Goal: Task Accomplishment & Management: Use online tool/utility

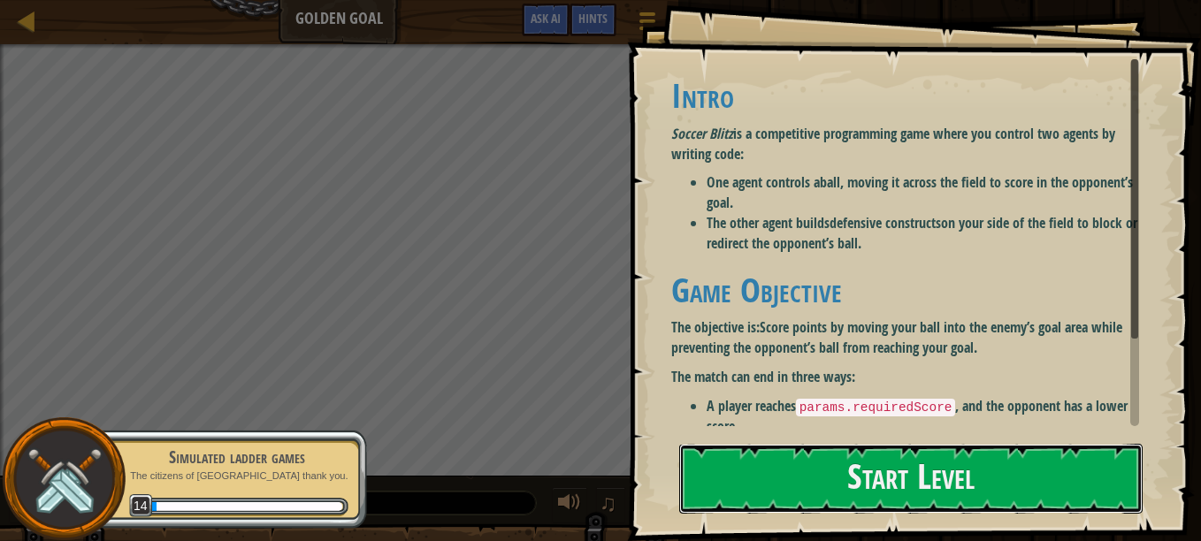
click at [741, 472] on button "Start Level" at bounding box center [910, 479] width 463 height 70
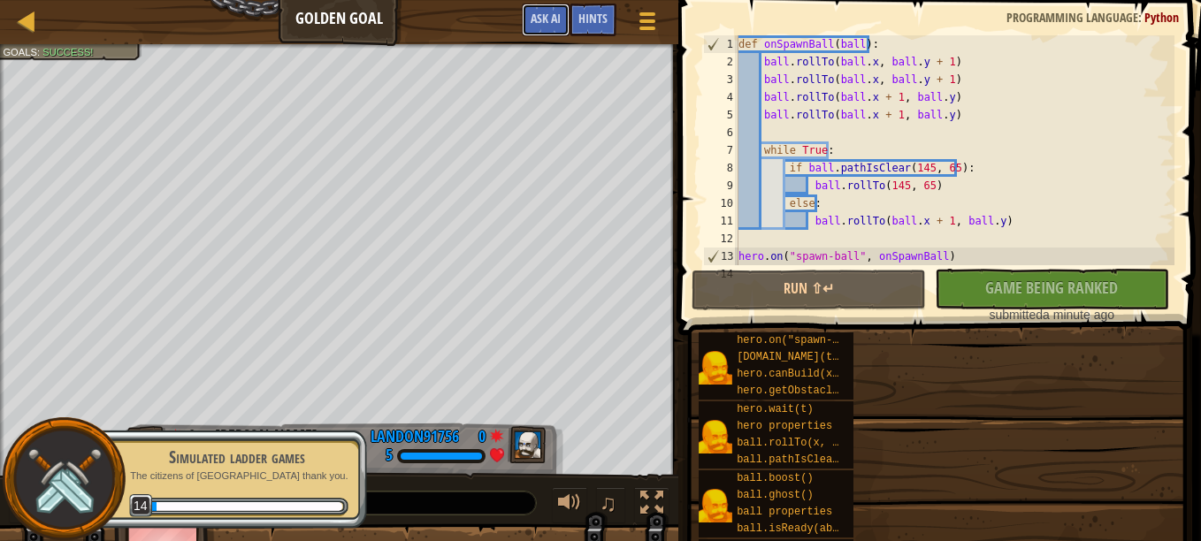
click at [547, 10] on div "Ladder Golden Goal Game Menu Done Hints Ask AI" at bounding box center [339, 22] width 678 height 44
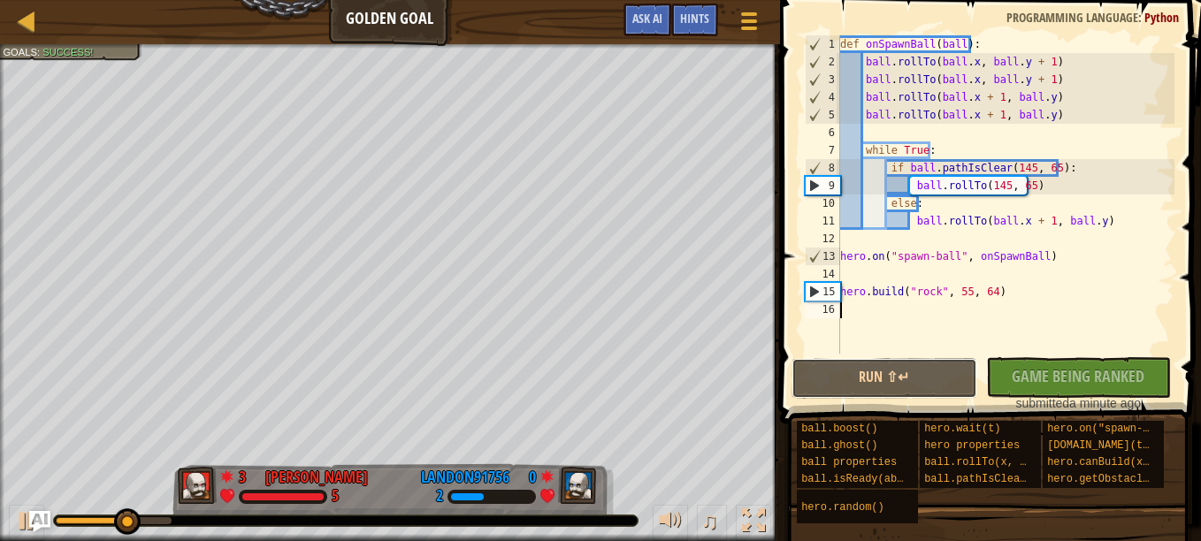
click at [928, 374] on button "Run ⇧↵" at bounding box center [884, 378] width 185 height 41
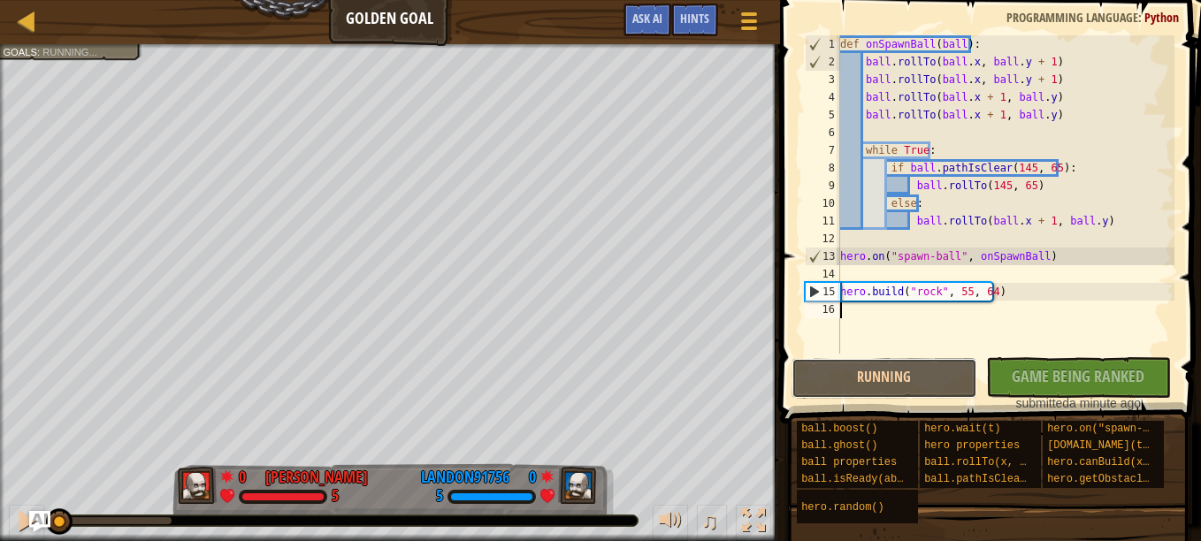
click at [948, 379] on button "Running" at bounding box center [884, 378] width 185 height 41
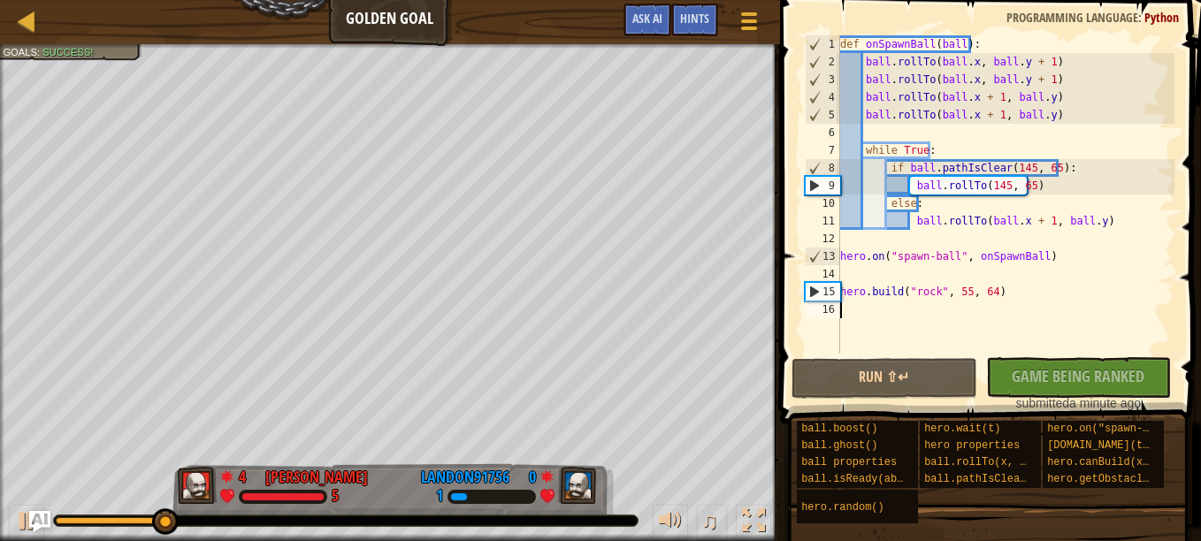
click at [1029, 380] on div "No New Code to Rank Rank My Game! Submitting... Submitted for Ranking Failed to…" at bounding box center [1069, 384] width 185 height 55
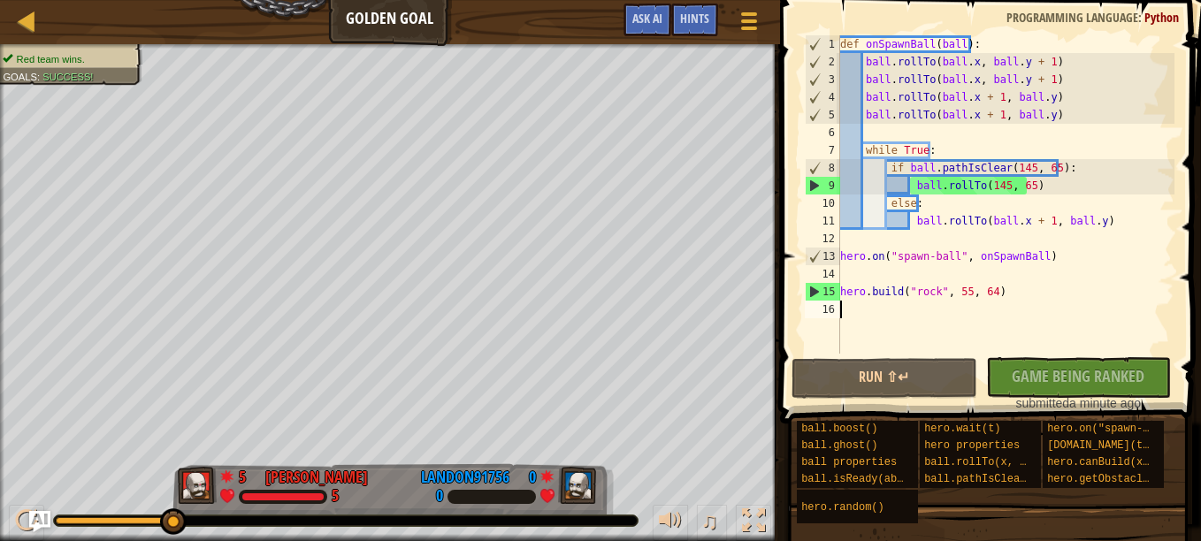
click at [1034, 353] on div "def onSpawnBall ( ball ) : ball . rollTo ( ball . x , ball . y + 1 ) ball . rol…" at bounding box center [1006, 212] width 338 height 354
click at [1034, 366] on div "No New Code to Rank Rank My Game! Submitting... Submitted for Ranking Failed to…" at bounding box center [1069, 384] width 185 height 55
click at [889, 372] on button "Run ⇧↵" at bounding box center [884, 378] width 185 height 41
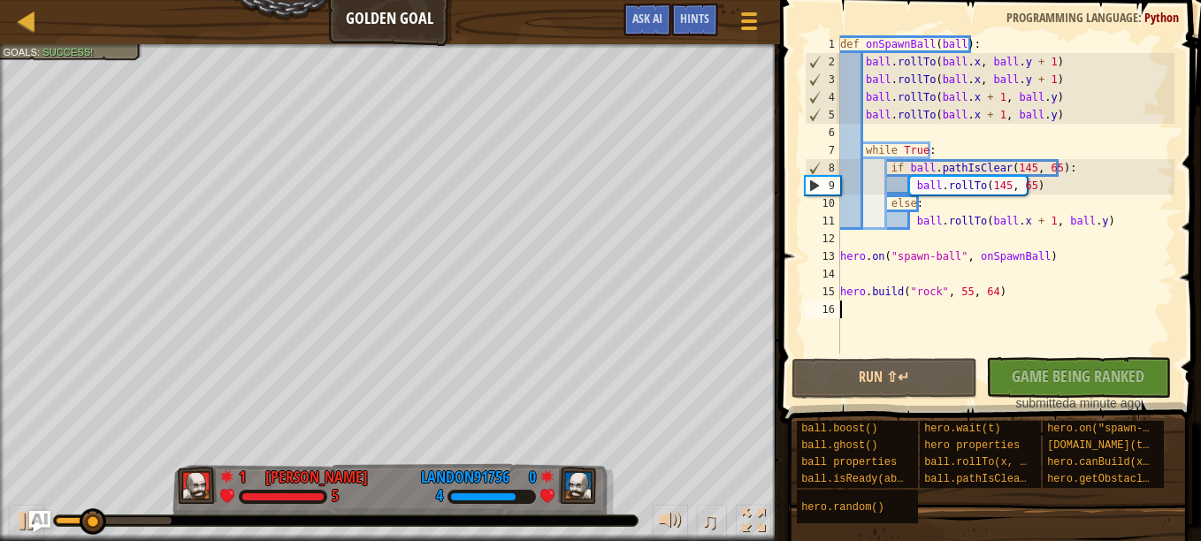
click at [883, 321] on div "def onSpawnBall ( ball ) : ball . rollTo ( ball . x , ball . y + 1 ) ball . rol…" at bounding box center [1006, 212] width 338 height 354
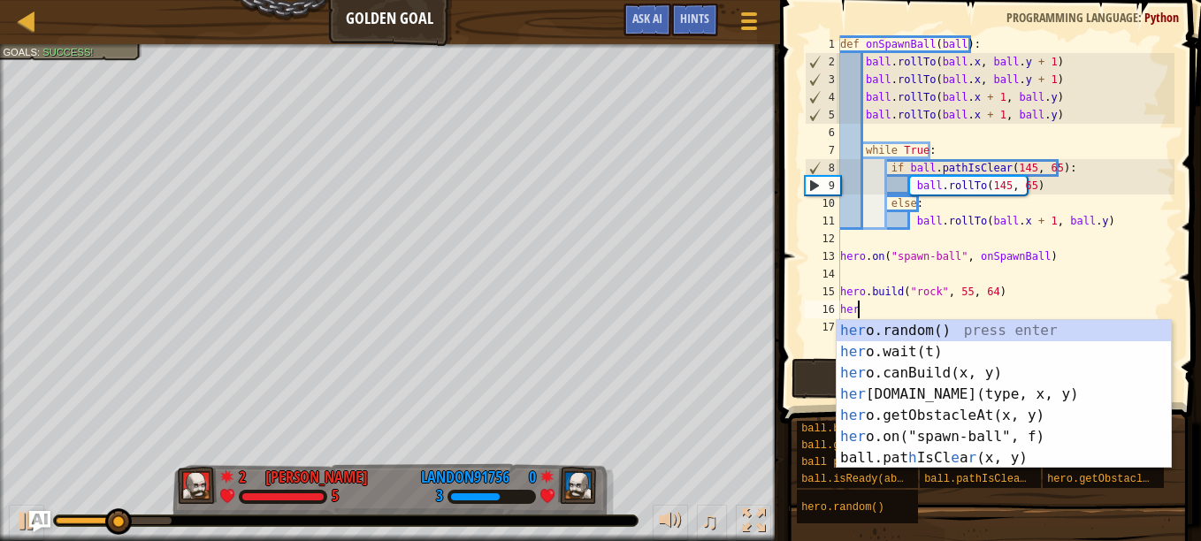
scroll to position [8, 1]
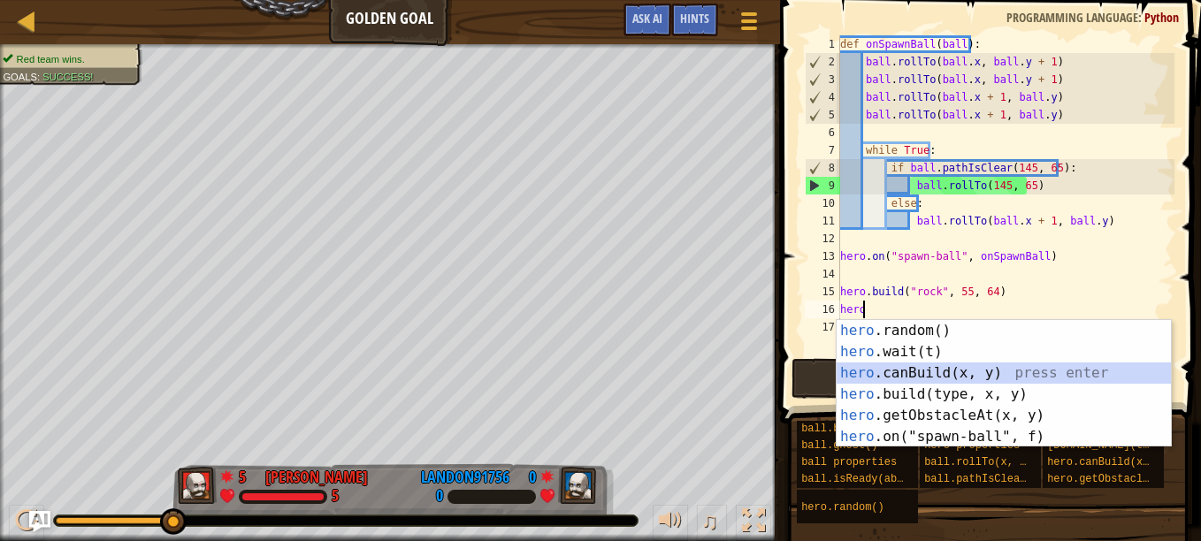
click at [983, 376] on div "hero .random() press enter hero .wait(t) press enter hero .canBuild(x, y) press…" at bounding box center [1004, 405] width 334 height 170
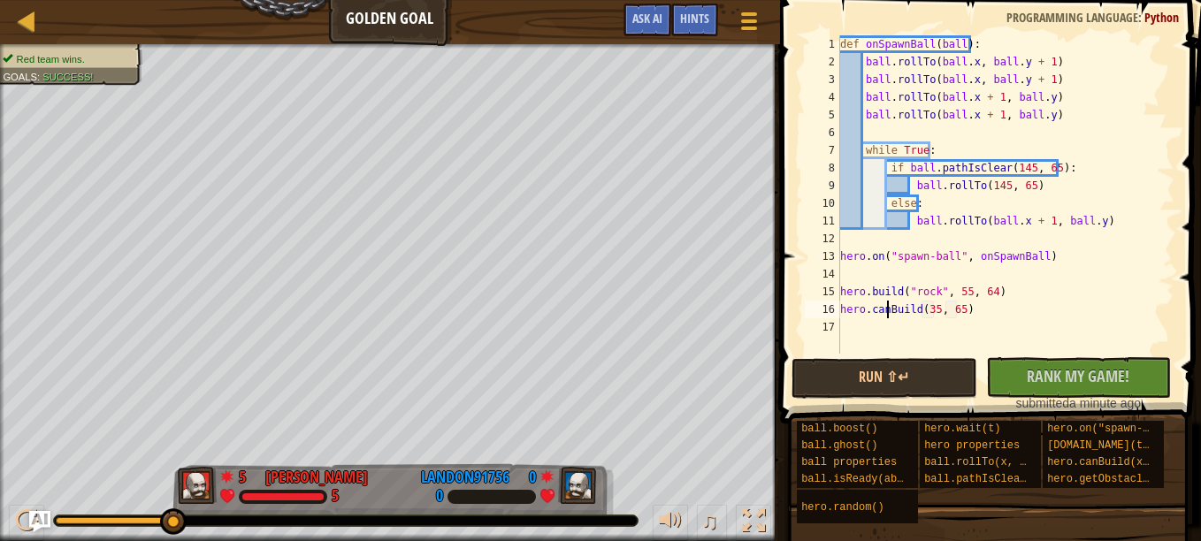
click at [889, 311] on div "def onSpawnBall ( ball ) : ball . rollTo ( ball . x , ball . y + 1 ) ball . rol…" at bounding box center [1006, 212] width 338 height 354
click at [876, 310] on div "def onSpawnBall ( ball ) : ball . rollTo ( ball . x , ball . y + 1 ) ball . rol…" at bounding box center [1006, 212] width 338 height 354
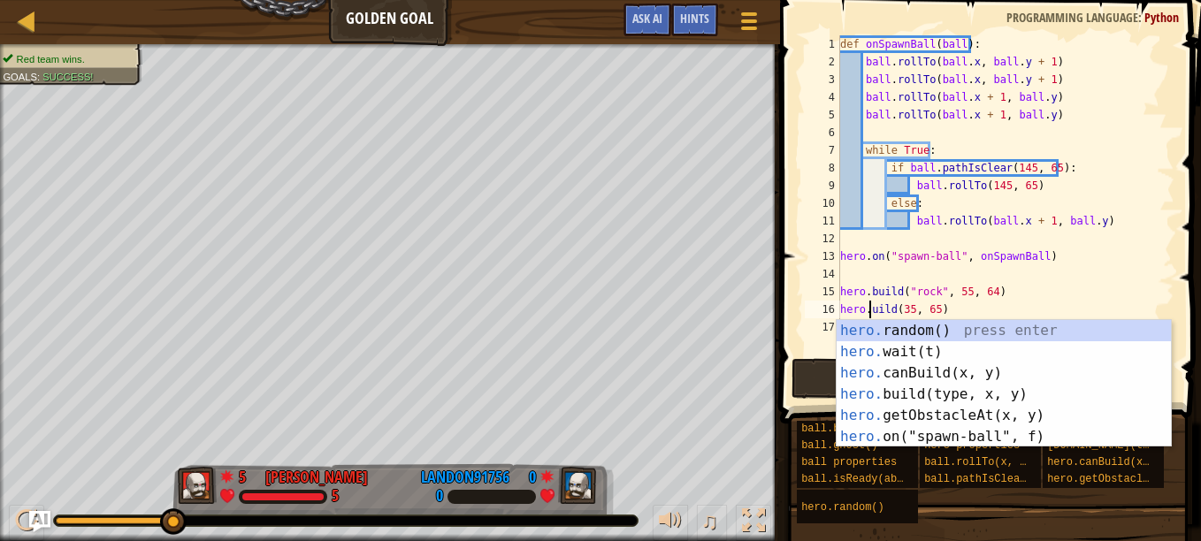
scroll to position [8, 3]
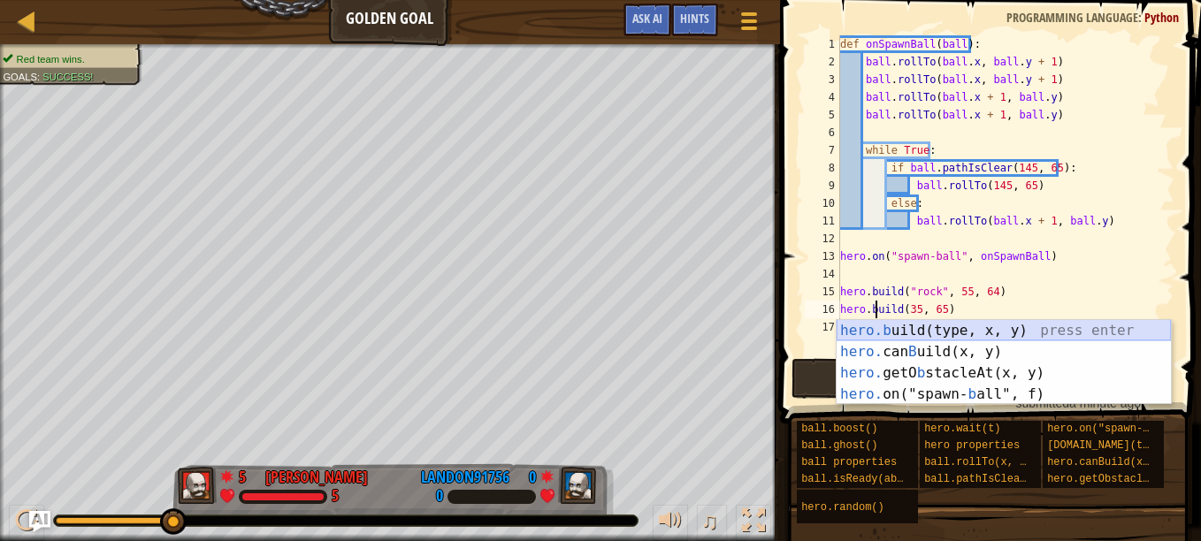
click at [1045, 328] on div "hero.b uild(type, x, y) press enter hero. can B uild(x, y) press enter hero. ge…" at bounding box center [1004, 383] width 334 height 127
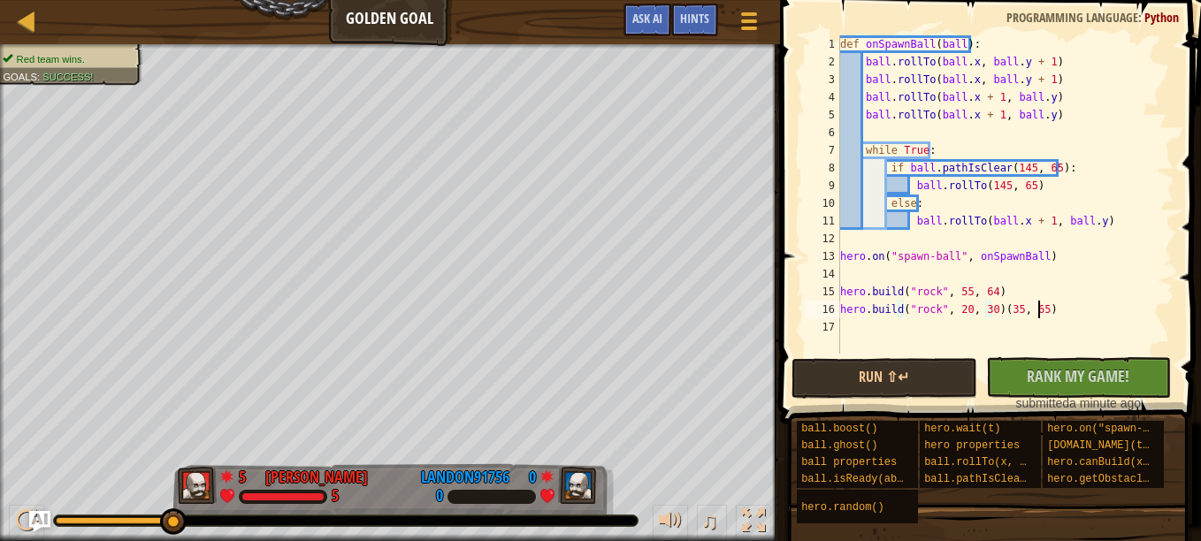
click at [1047, 314] on div "def onSpawnBall ( ball ) : ball . rollTo ( ball . x , ball . y + 1 ) ball . rol…" at bounding box center [1006, 212] width 338 height 354
type textarea "[DOMAIN_NAME]("rock", 20, 30)"
click at [923, 379] on button "Run ⇧↵" at bounding box center [884, 378] width 185 height 41
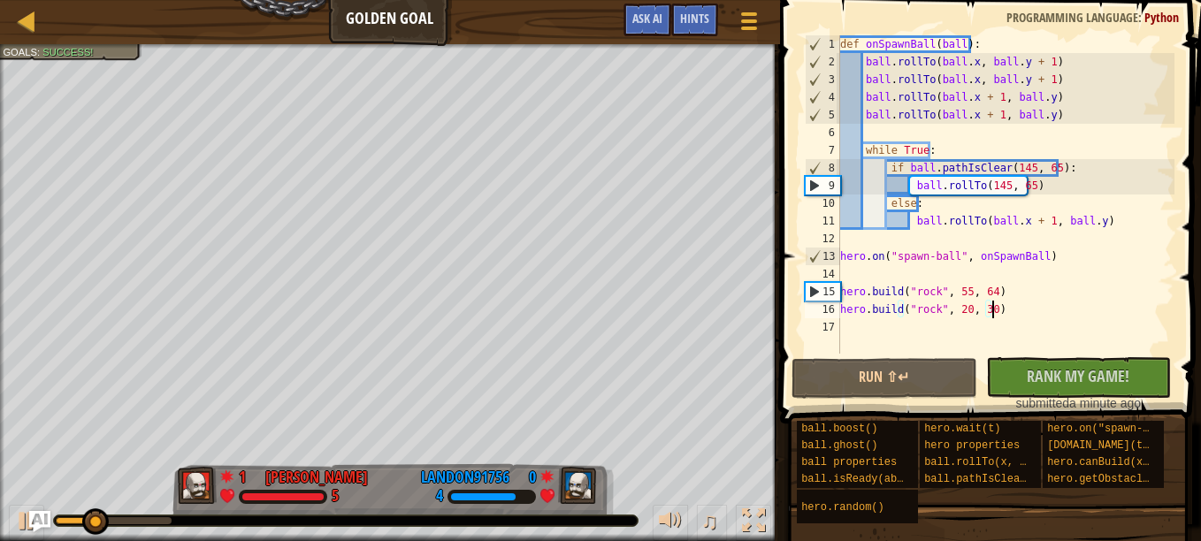
click at [895, 327] on div "def onSpawnBall ( ball ) : ball . rollTo ( ball . x , ball . y + 1 ) ball . rol…" at bounding box center [1006, 212] width 338 height 354
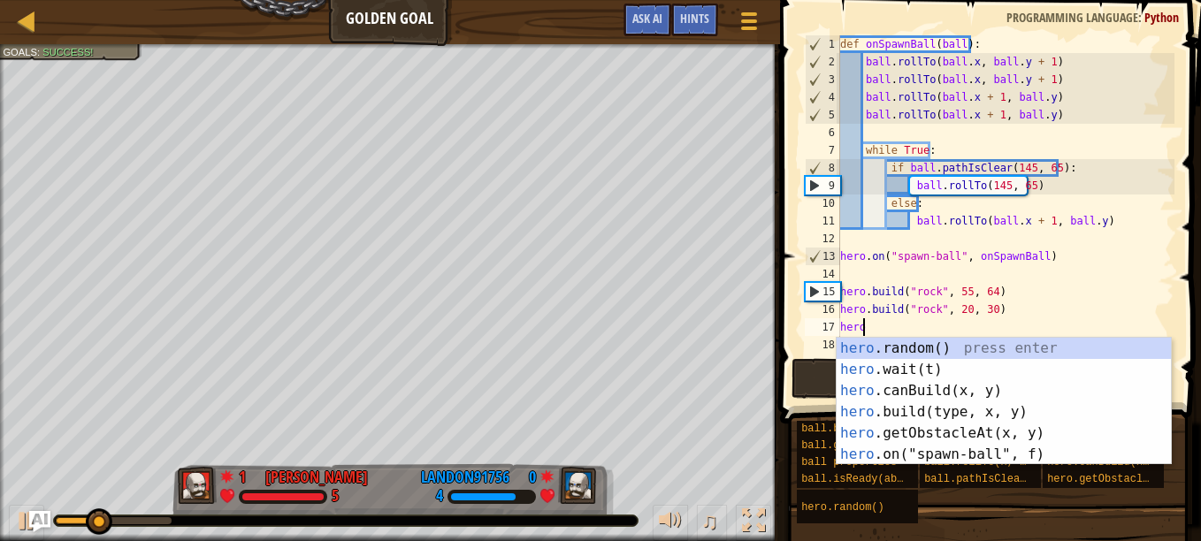
type textarea "hero"
click at [931, 417] on div "hero .random() press enter hero .wait(t) press enter hero .canBuild(x, y) press…" at bounding box center [1004, 423] width 334 height 170
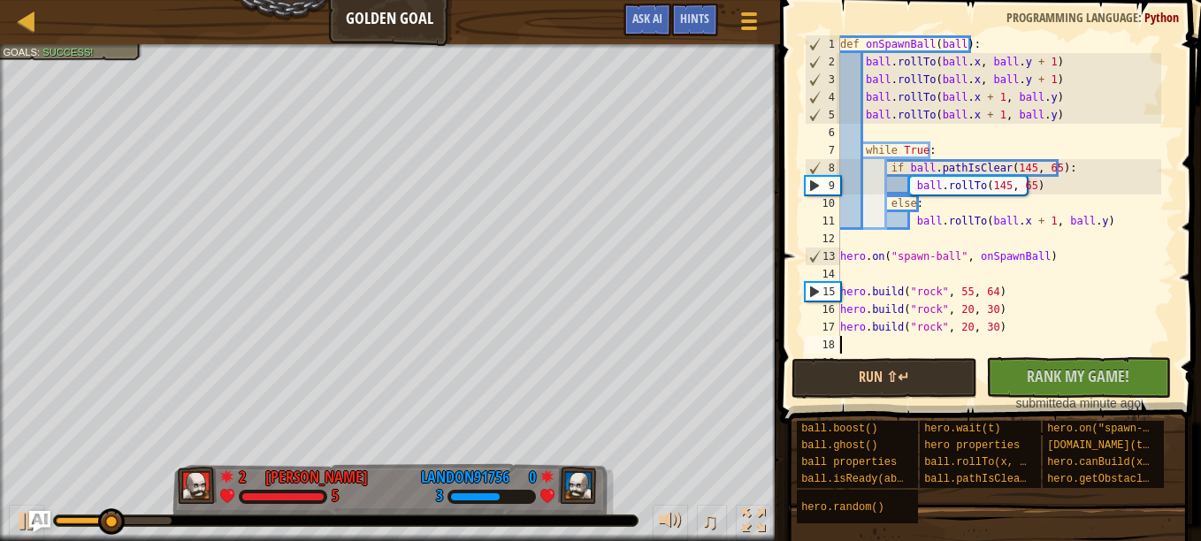
scroll to position [8, 0]
click at [961, 328] on div "def onSpawnBall ( ball ) : ball . rollTo ( ball . x , ball . y + 1 ) ball . rol…" at bounding box center [999, 212] width 325 height 354
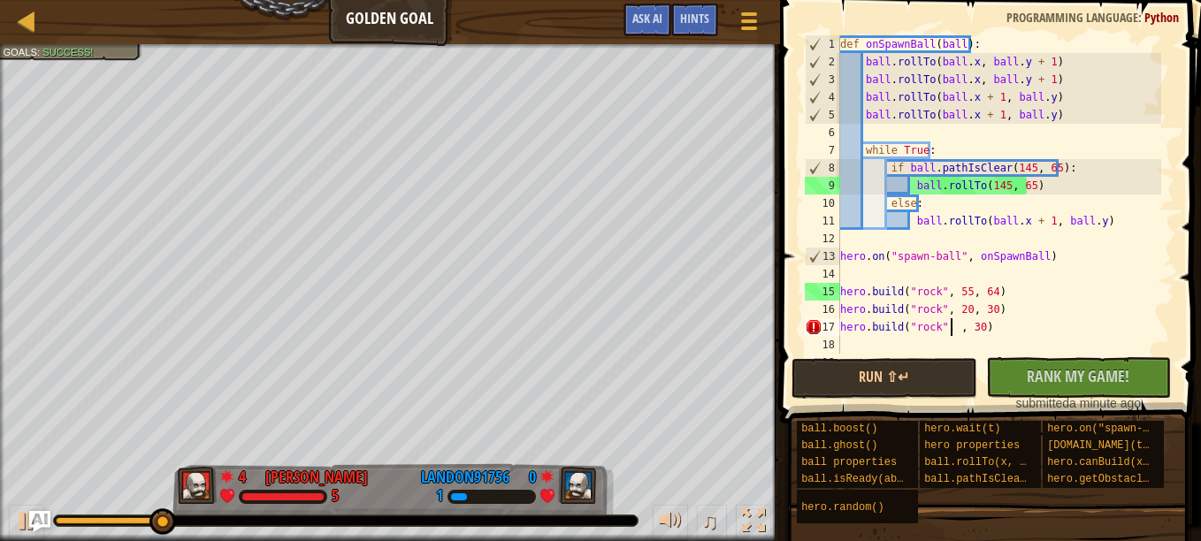
scroll to position [8, 10]
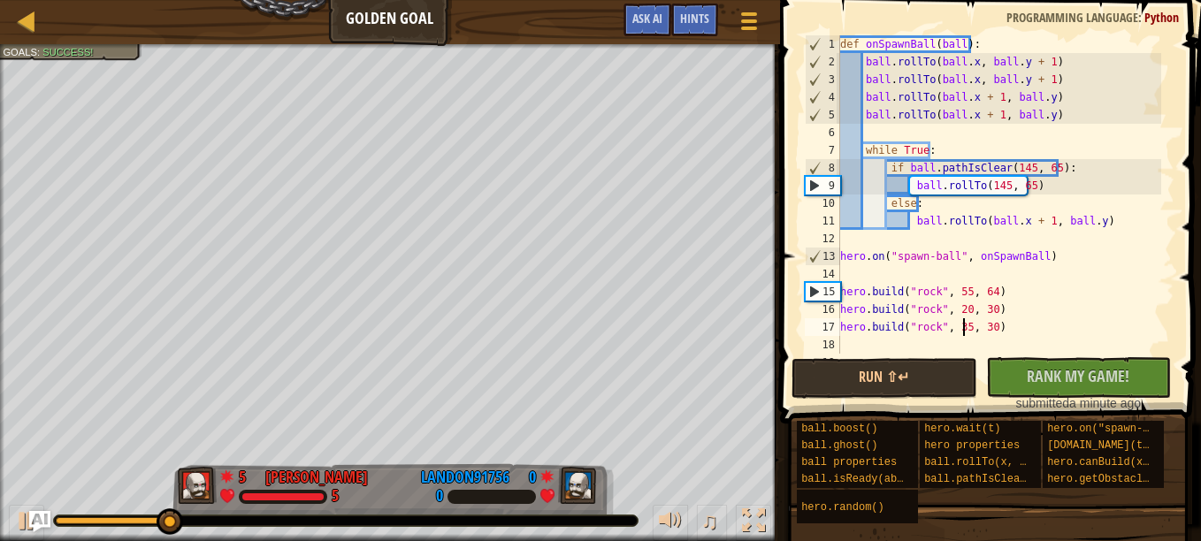
click at [988, 327] on div "def onSpawnBall ( ball ) : ball . rollTo ( ball . x , ball . y + 1 ) ball . rol…" at bounding box center [999, 212] width 325 height 354
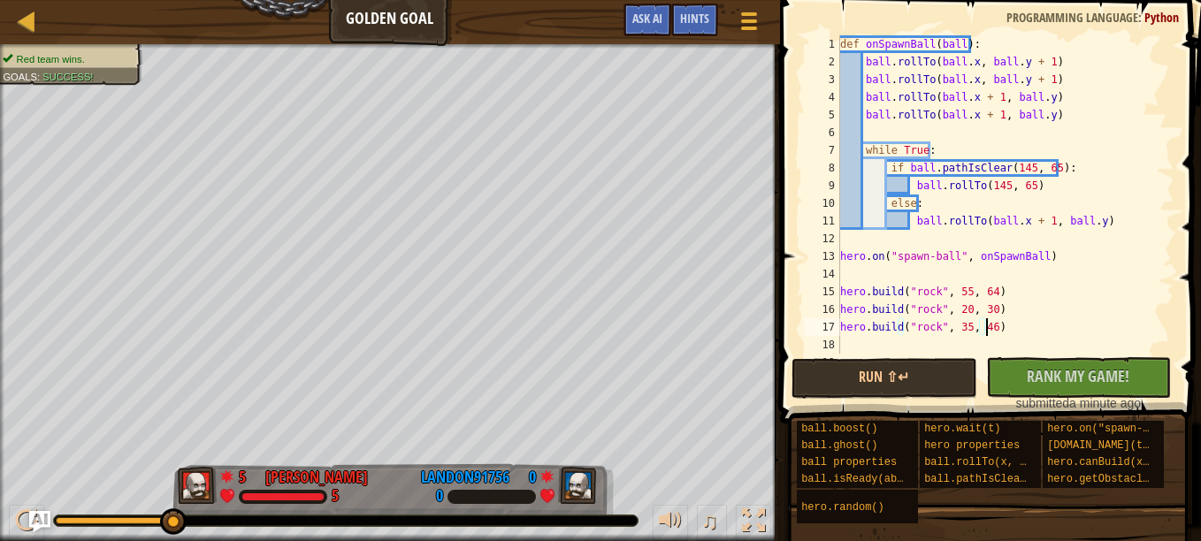
scroll to position [8, 11]
type textarea "[DOMAIN_NAME]("rock", 35, 46)"
click at [906, 380] on button "Run ⇧↵" at bounding box center [884, 378] width 185 height 41
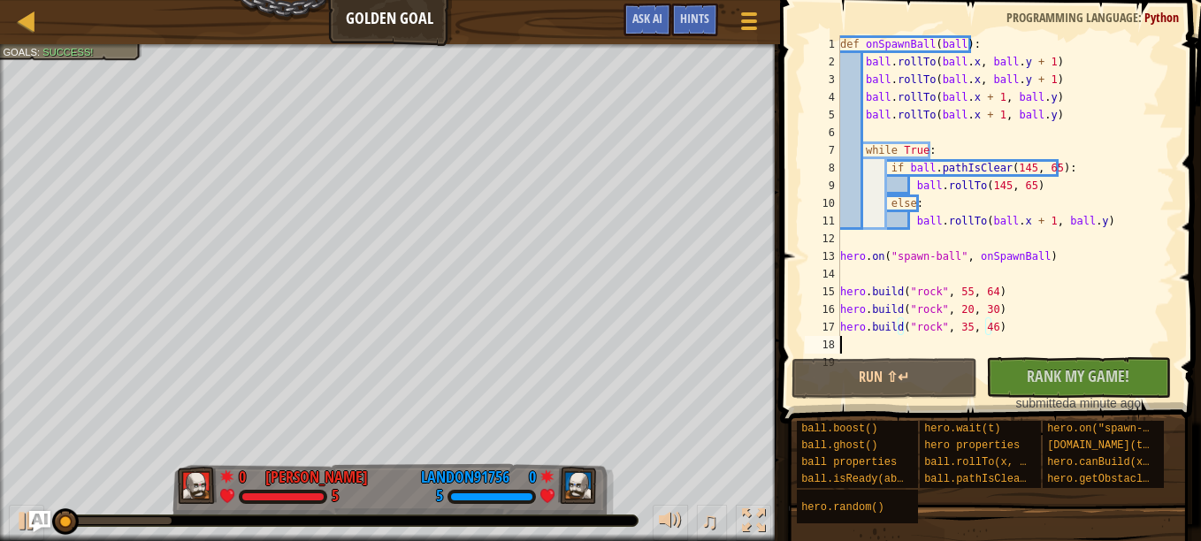
click at [887, 343] on div "def onSpawnBall ( ball ) : ball . rollTo ( ball . x , ball . y + 1 ) ball . rol…" at bounding box center [999, 212] width 325 height 354
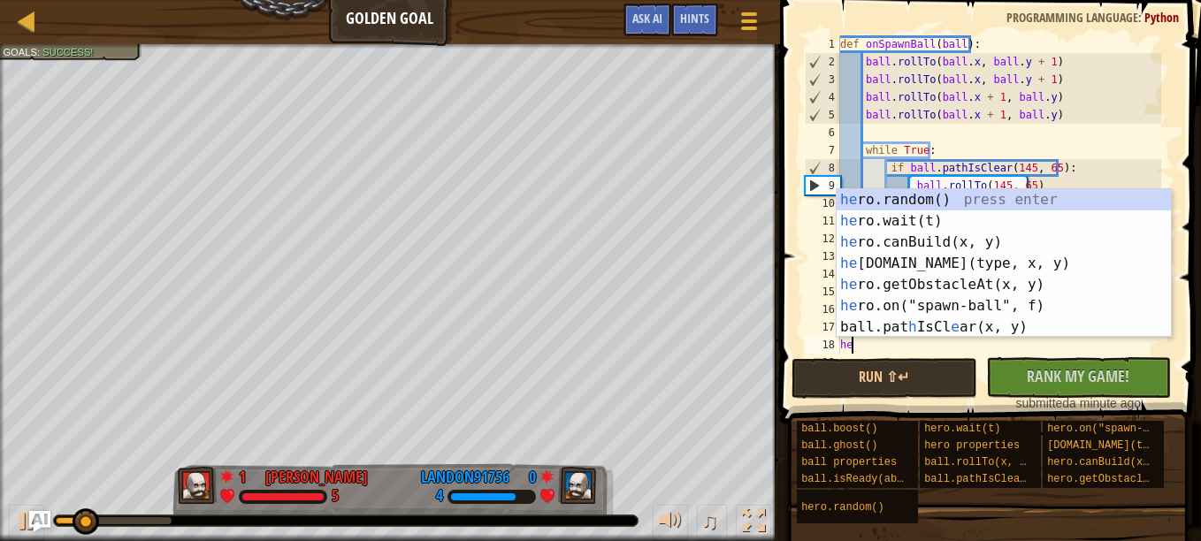
type textarea "hero"
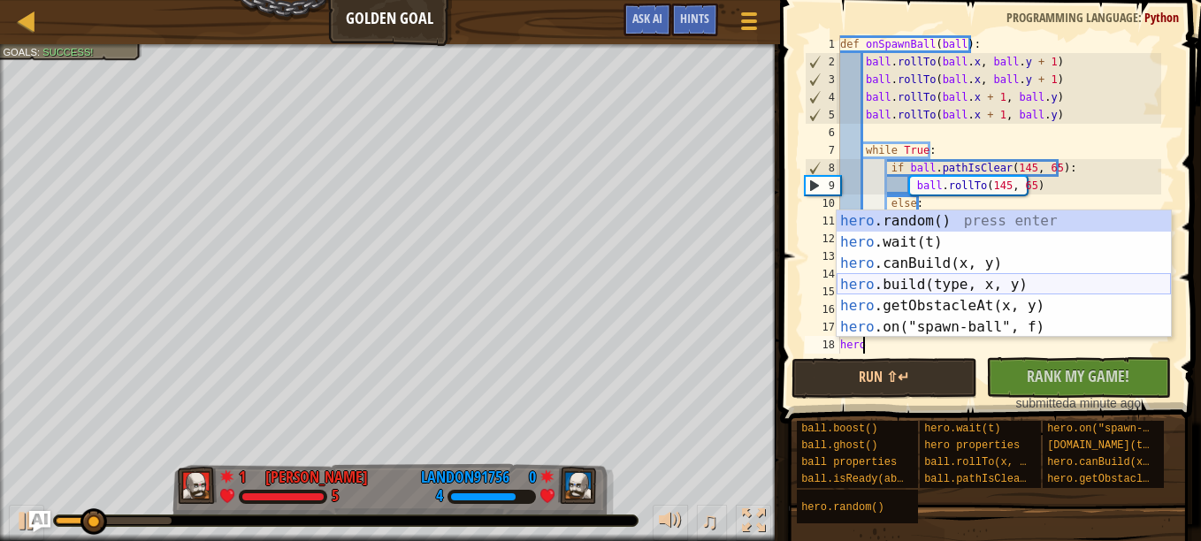
click at [988, 288] on div "hero .random() press enter hero .wait(t) press enter hero .canBuild(x, y) press…" at bounding box center [1004, 296] width 334 height 170
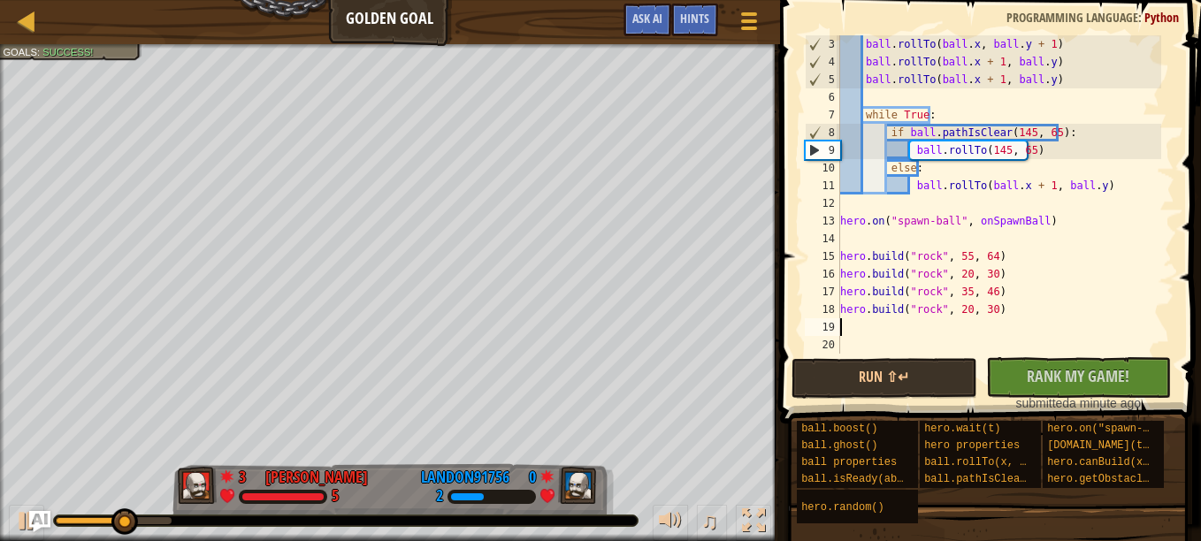
scroll to position [35, 0]
click at [961, 315] on div "ball . rollTo ( ball . x , ball . y + 1 ) ball . rollTo ( ball . x + 1 , ball .…" at bounding box center [999, 212] width 325 height 354
click at [986, 305] on div "ball . rollTo ( ball . x , ball . y + 1 ) ball . rollTo ( ball . x + 1 , ball .…" at bounding box center [999, 212] width 325 height 354
type textarea "[DOMAIN_NAME]("rock", 35, 56)"
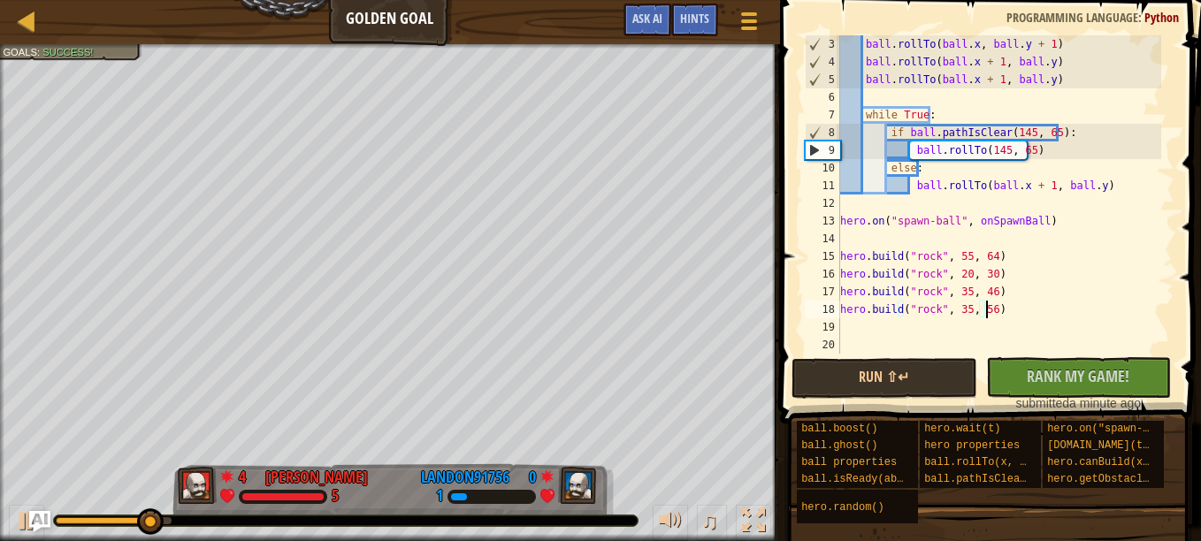
scroll to position [8, 11]
click at [906, 330] on div "ball . rollTo ( ball . x , ball . y + 1 ) ball . rollTo ( ball . x + 1 , ball .…" at bounding box center [999, 212] width 325 height 354
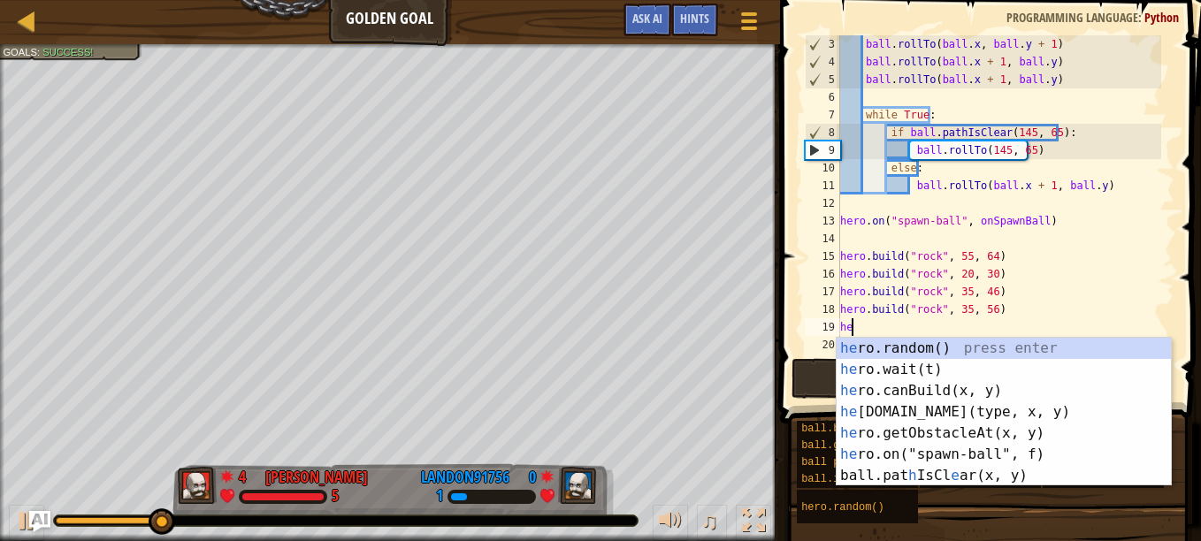
type textarea "hero"
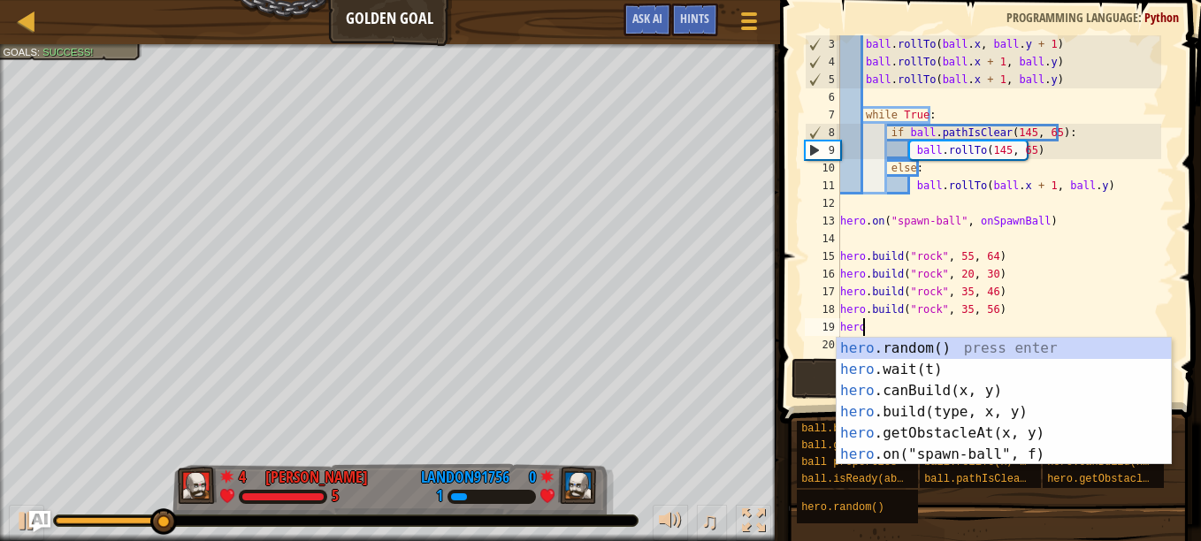
scroll to position [8, 1]
click at [938, 410] on div "hero .random() press enter hero .wait(t) press enter hero .canBuild(x, y) press…" at bounding box center [1004, 423] width 334 height 170
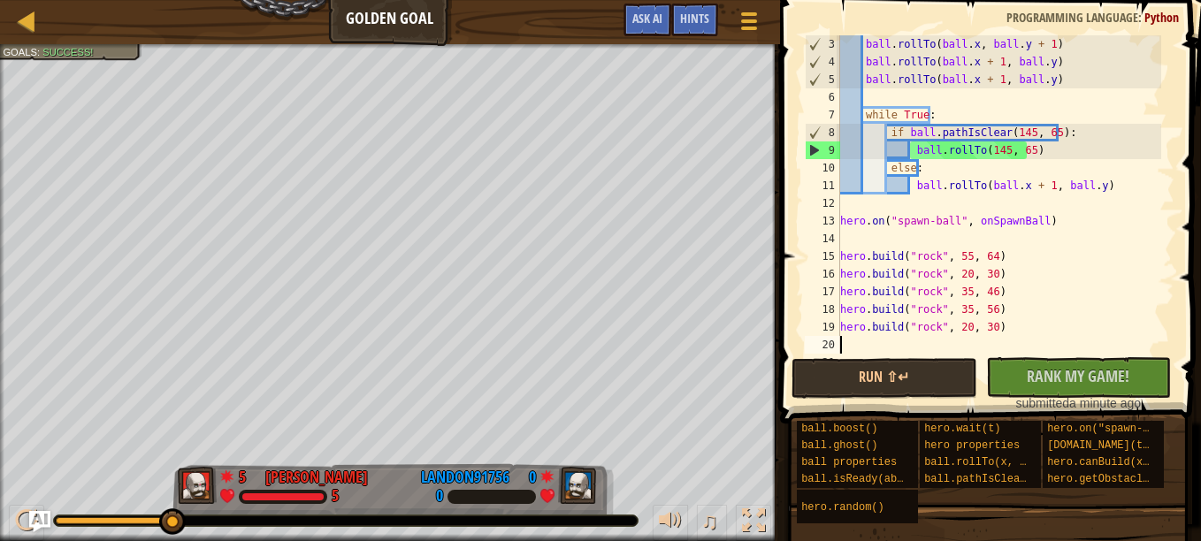
scroll to position [8, 0]
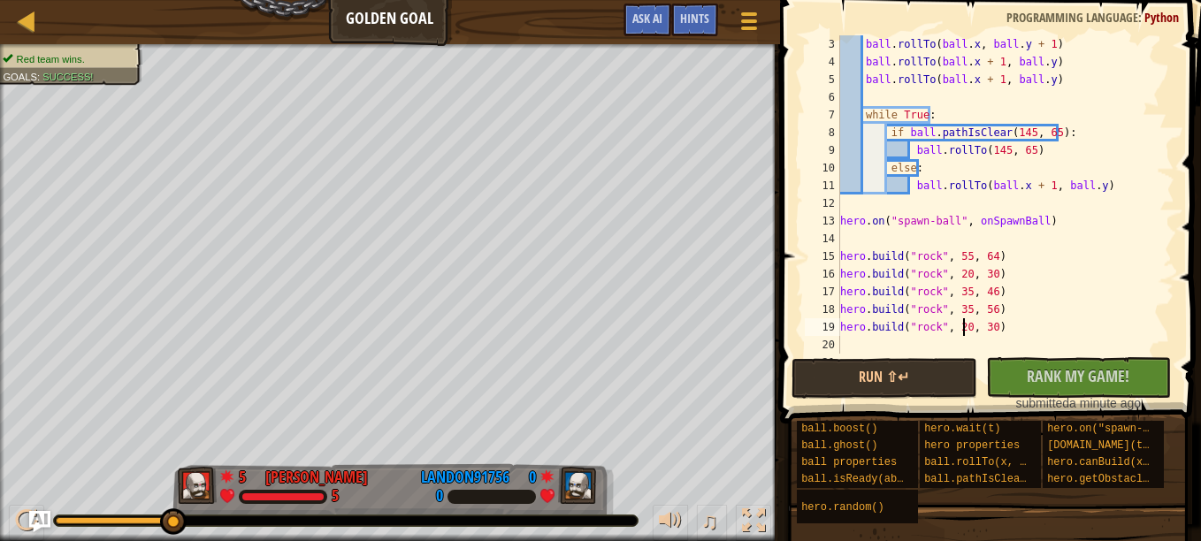
click at [960, 331] on div "ball . rollTo ( ball . x , ball . y + 1 ) ball . rollTo ( ball . x + 1 , ball .…" at bounding box center [999, 212] width 325 height 354
click at [987, 328] on div "ball . rollTo ( ball . x , ball . y + 1 ) ball . rollTo ( ball . x + 1 , ball .…" at bounding box center [999, 212] width 325 height 354
type textarea "[DOMAIN_NAME]("rock", 35, 65)"
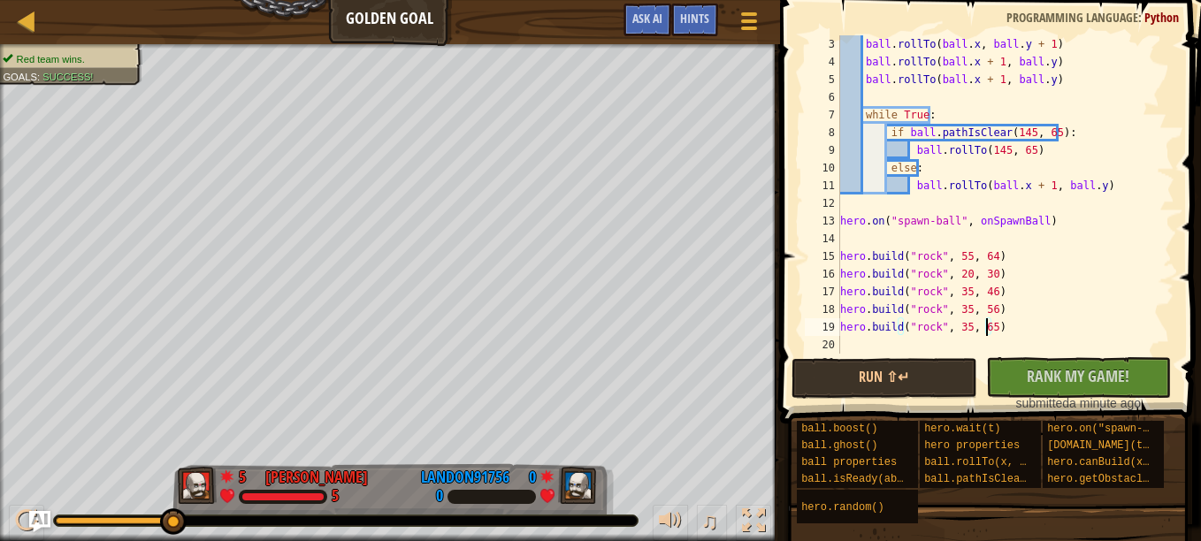
click at [905, 342] on div "ball . rollTo ( ball . x , ball . y + 1 ) ball . rollTo ( ball . x + 1 , ball .…" at bounding box center [999, 212] width 325 height 354
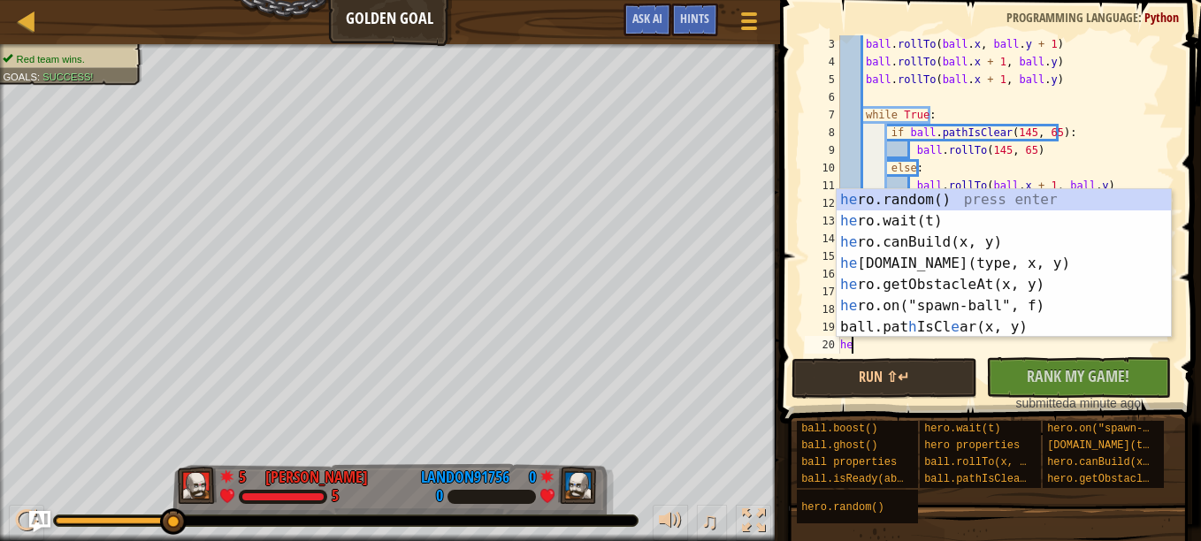
type textarea "hero"
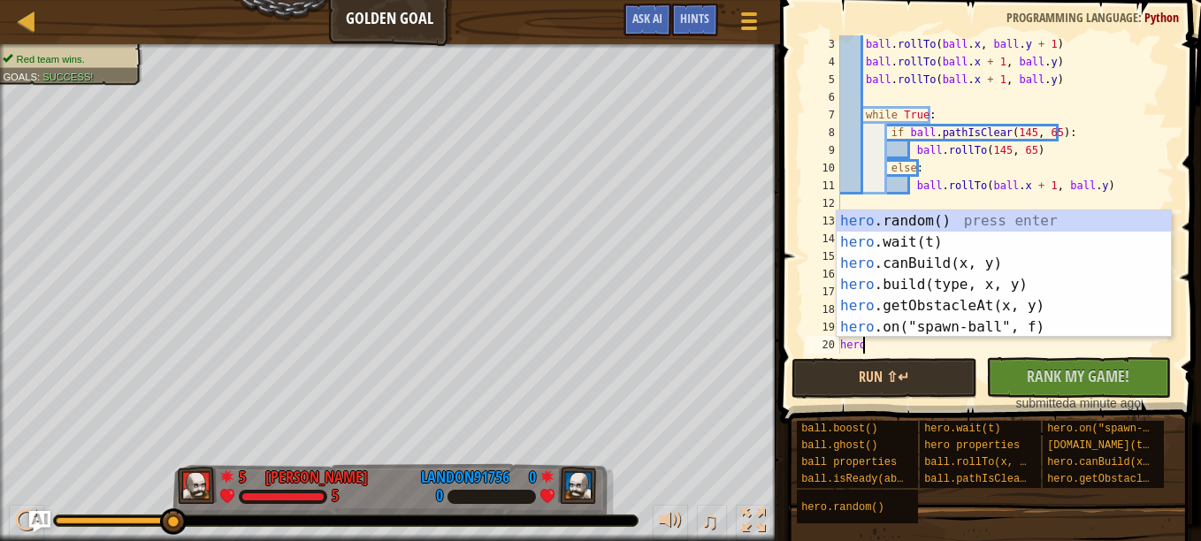
scroll to position [8, 1]
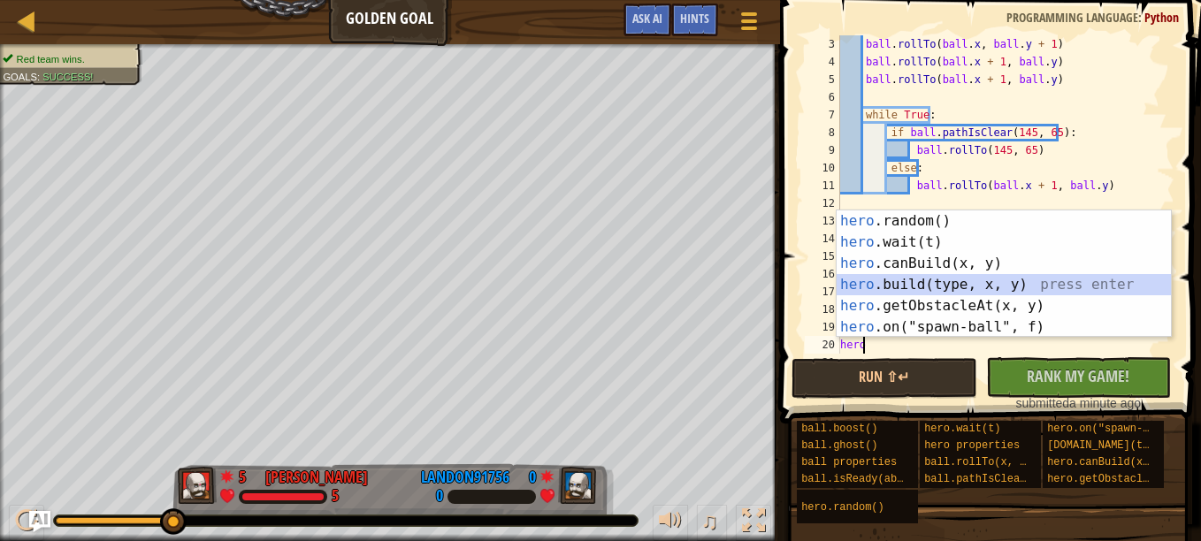
click at [932, 282] on div "hero .random() press enter hero .wait(t) press enter hero .canBuild(x, y) press…" at bounding box center [1004, 296] width 334 height 170
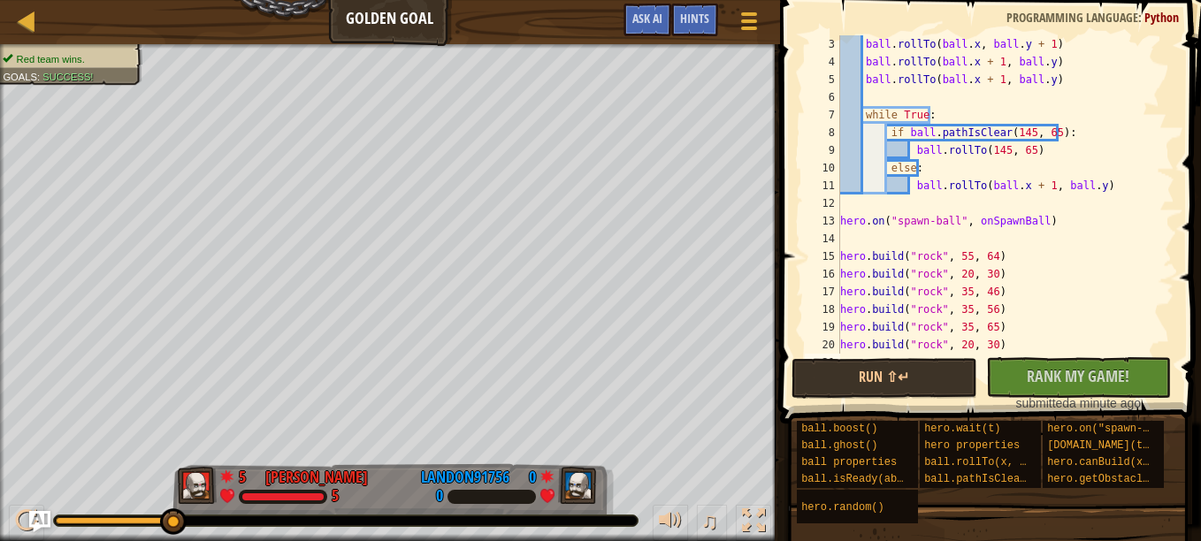
click at [962, 345] on div "ball . rollTo ( ball . x , ball . y + 1 ) ball . rollTo ( ball . x + 1 , ball .…" at bounding box center [999, 212] width 325 height 354
click at [989, 344] on div "ball . rollTo ( ball . x , ball . y + 1 ) ball . rollTo ( ball . x + 1 , ball .…" at bounding box center [999, 212] width 325 height 354
click at [985, 343] on div "ball . rollTo ( ball . x , ball . y + 1 ) ball . rollTo ( ball . x + 1 , ball .…" at bounding box center [999, 212] width 325 height 354
type textarea "[DOMAIN_NAME]("rock", 35, 85)"
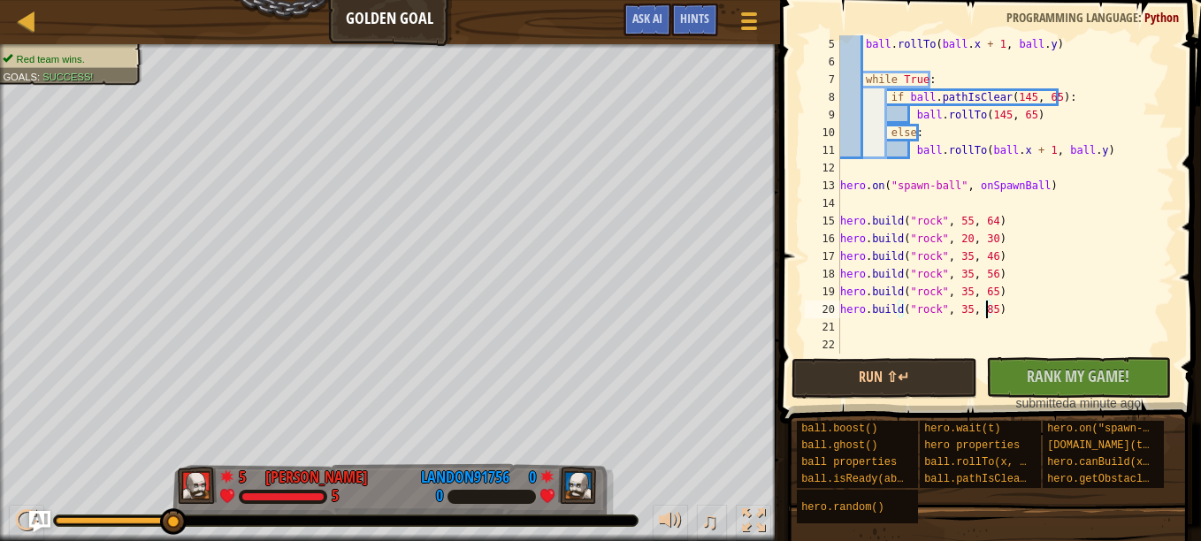
scroll to position [71, 0]
click at [879, 325] on div "ball . rollTo ( ball . x + 1 , ball . y ) while True : if ball . pathIsClear ( …" at bounding box center [999, 212] width 325 height 354
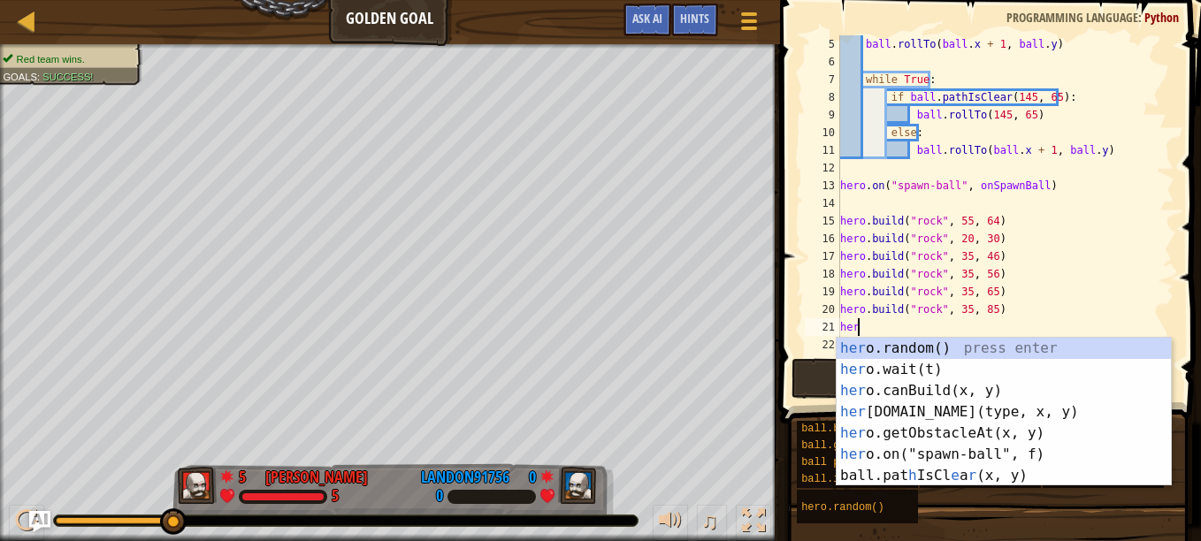
type textarea "hero"
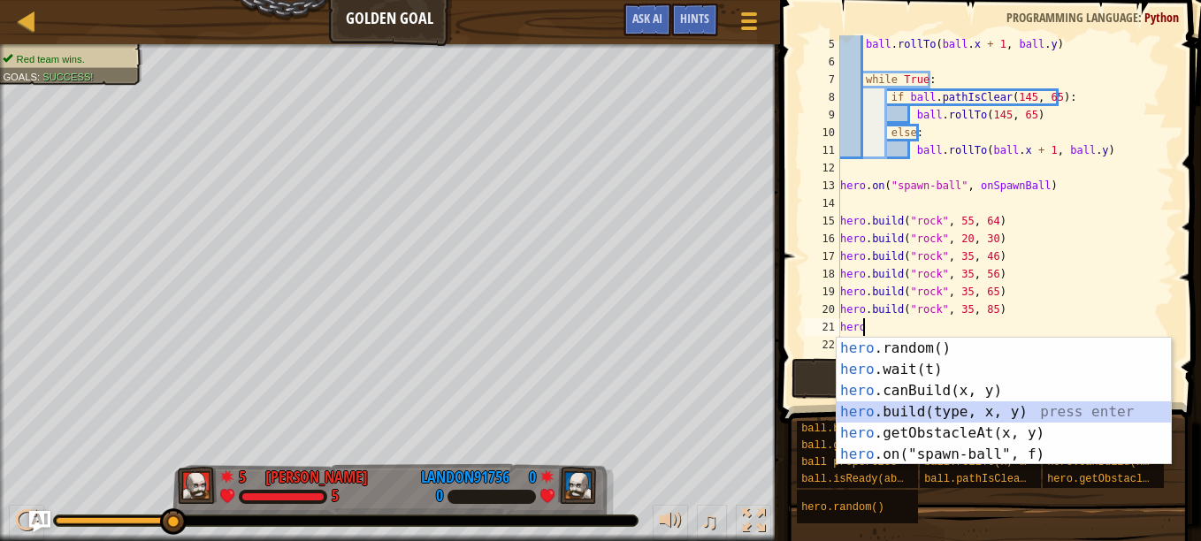
click at [891, 406] on div "hero .random() press enter hero .wait(t) press enter hero .canBuild(x, y) press…" at bounding box center [1004, 423] width 334 height 170
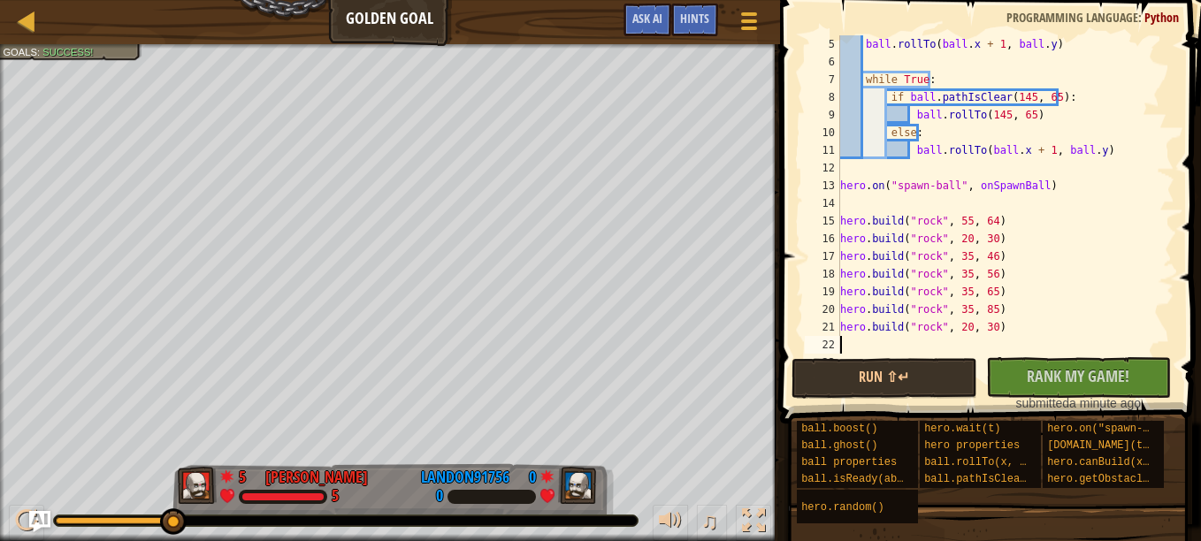
click at [928, 338] on div "ball . rollTo ( ball . x + 1 , ball . y ) while True : if ball . pathIsClear ( …" at bounding box center [999, 212] width 325 height 354
type textarea "5"
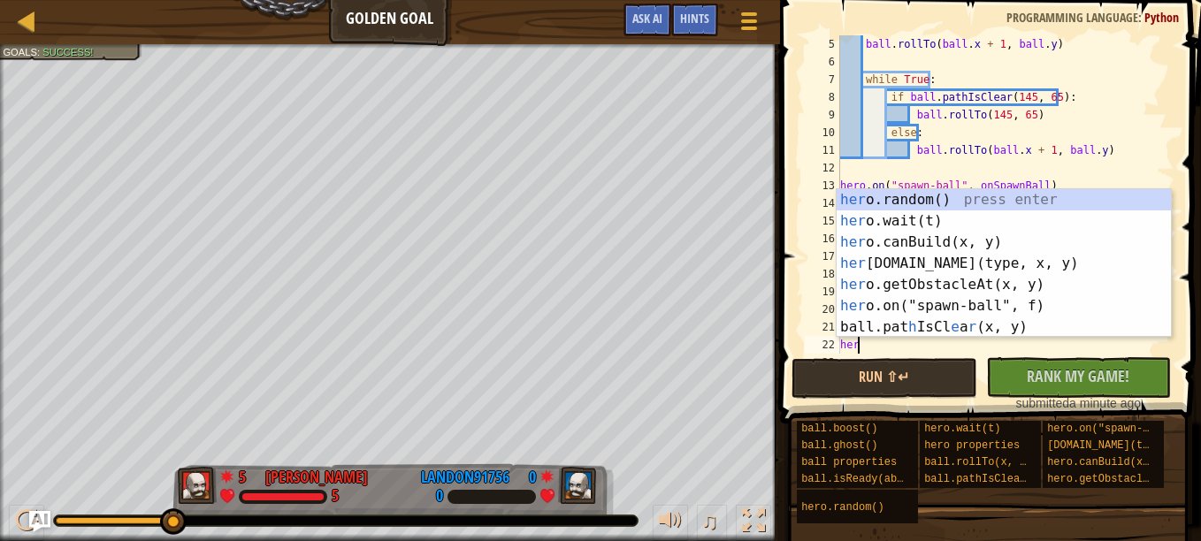
type textarea "h"
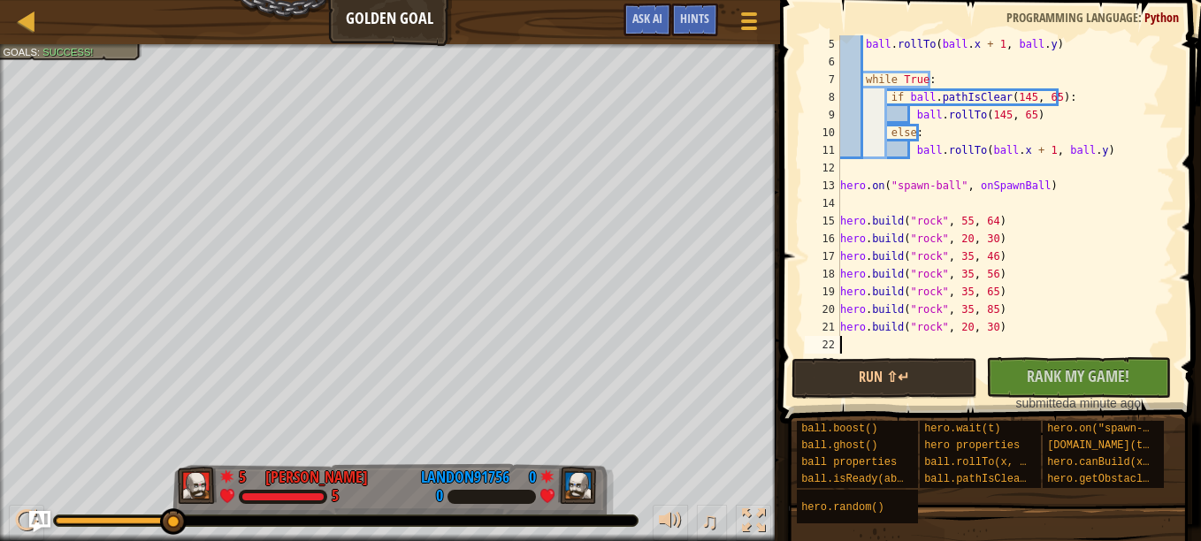
click at [964, 326] on div "ball . rollTo ( ball . x + 1 , ball . y ) while True : if ball . pathIsClear ( …" at bounding box center [999, 212] width 325 height 354
click at [988, 329] on div "ball . rollTo ( ball . x + 1 , ball . y ) while True : if ball . pathIsClear ( …" at bounding box center [999, 212] width 325 height 354
type textarea "[DOMAIN_NAME]("rock", 55, 95)"
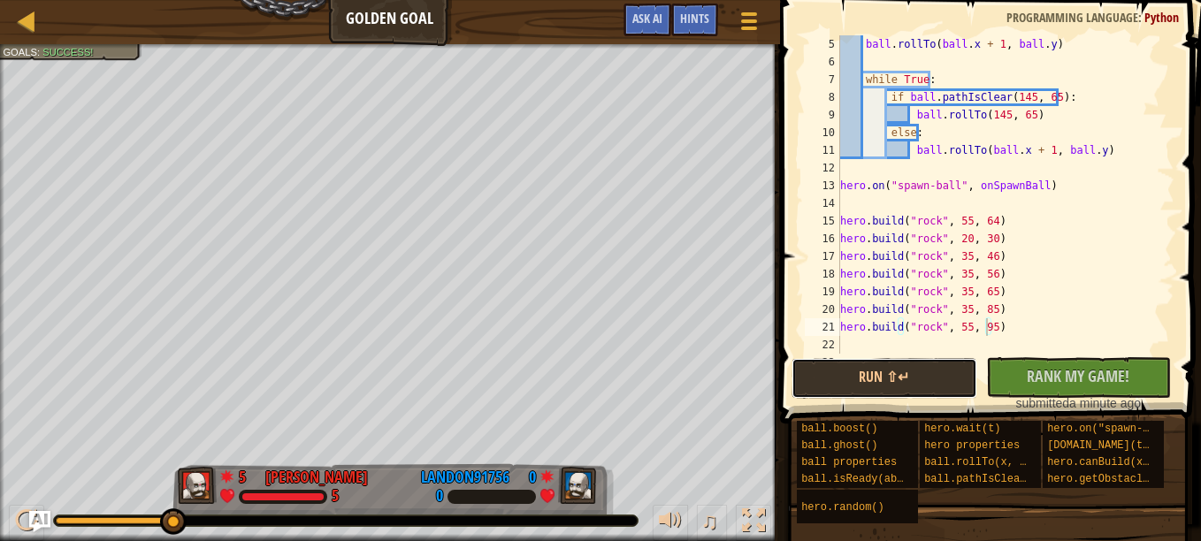
click at [932, 376] on button "Run ⇧↵" at bounding box center [884, 378] width 185 height 41
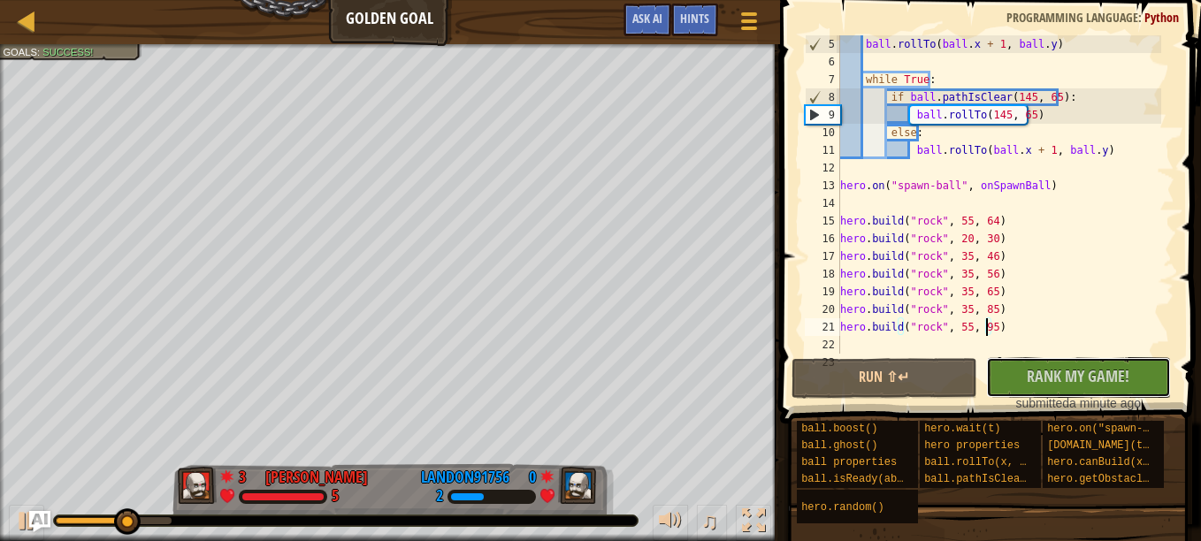
click at [1067, 369] on span "Rank My Game!" at bounding box center [1078, 376] width 103 height 22
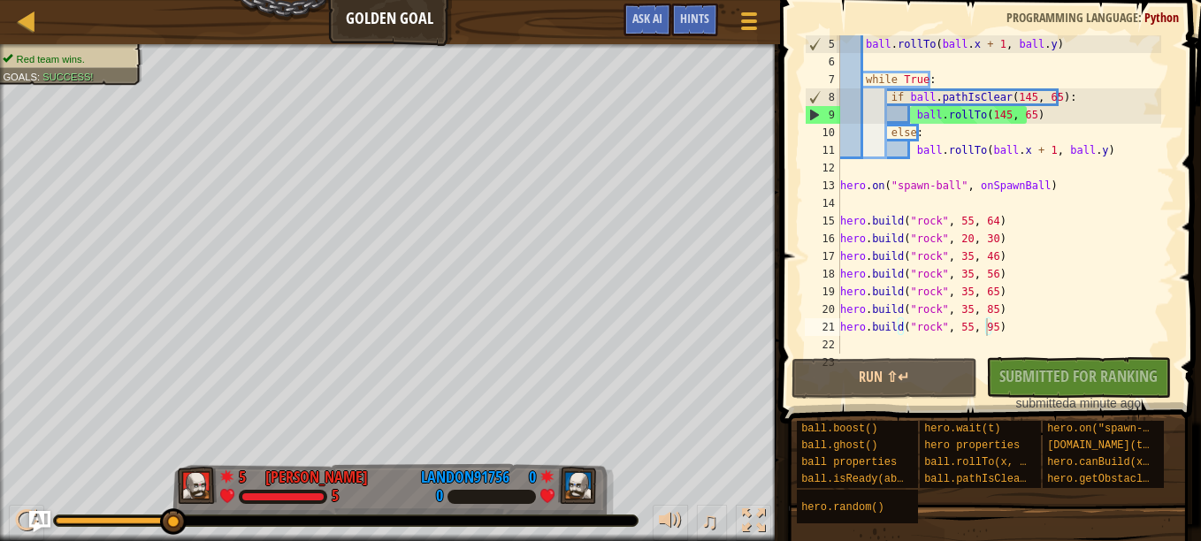
click at [1069, 384] on div "No New Code to Rank Rank My Game! Submitting... Submitted for Ranking Failed to…" at bounding box center [1069, 384] width 185 height 55
click at [1023, 385] on div "No New Code to Rank Rank My Game! Submitting... Submitted for Ranking Failed to…" at bounding box center [1069, 384] width 185 height 55
click at [27, 18] on div at bounding box center [27, 21] width 22 height 22
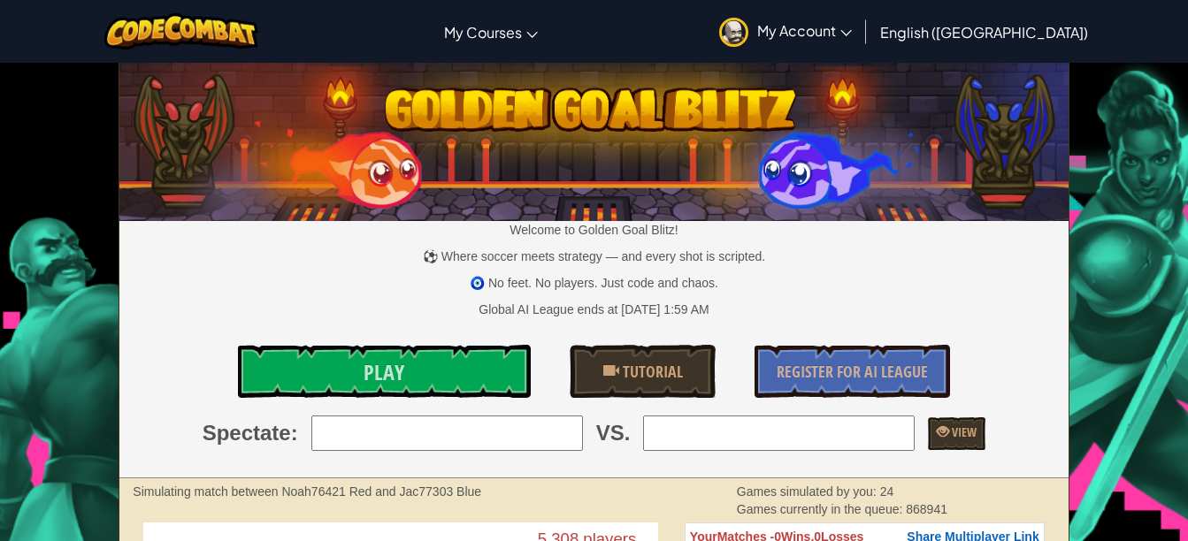
click at [359, 376] on link "Play" at bounding box center [384, 371] width 293 height 53
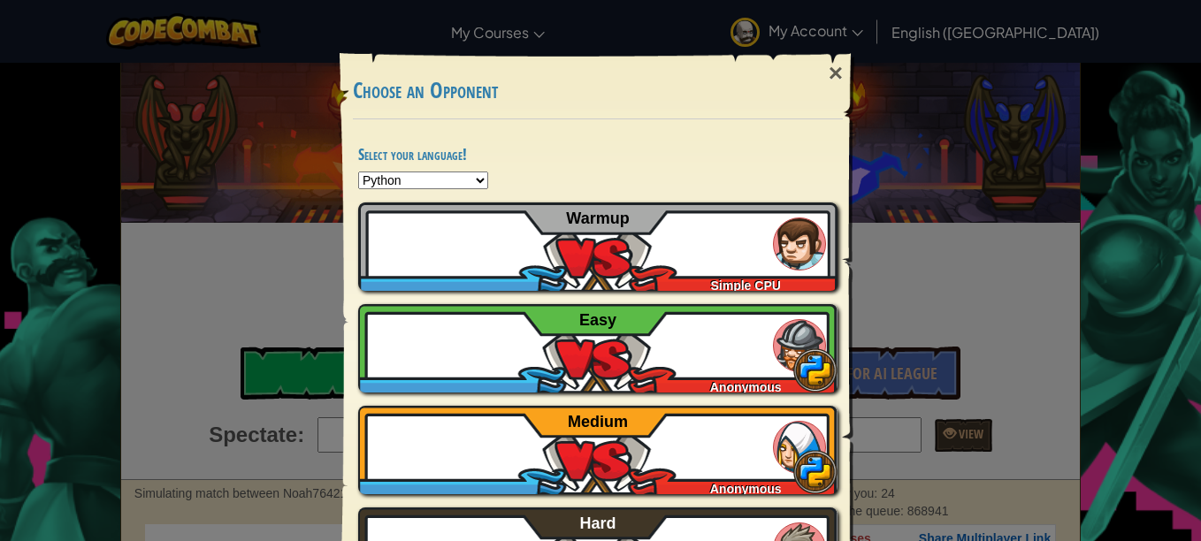
scroll to position [91, 0]
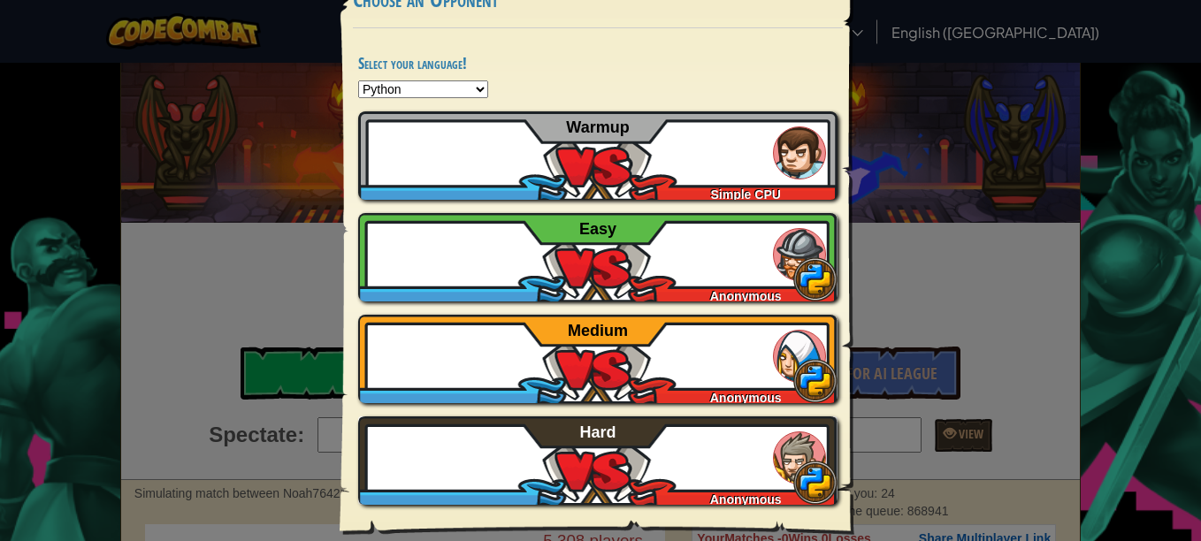
click at [579, 456] on div "Samuel77292 Anonymous Hard" at bounding box center [597, 461] width 479 height 88
